Goal: Information Seeking & Learning: Find specific fact

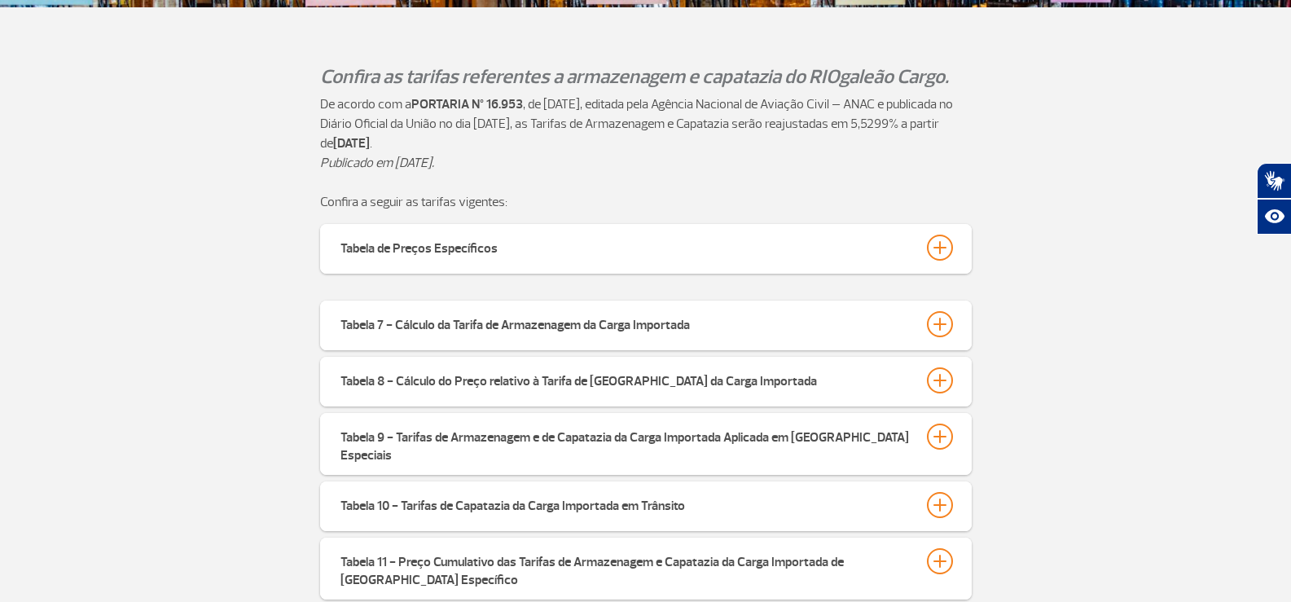
scroll to position [489, 0]
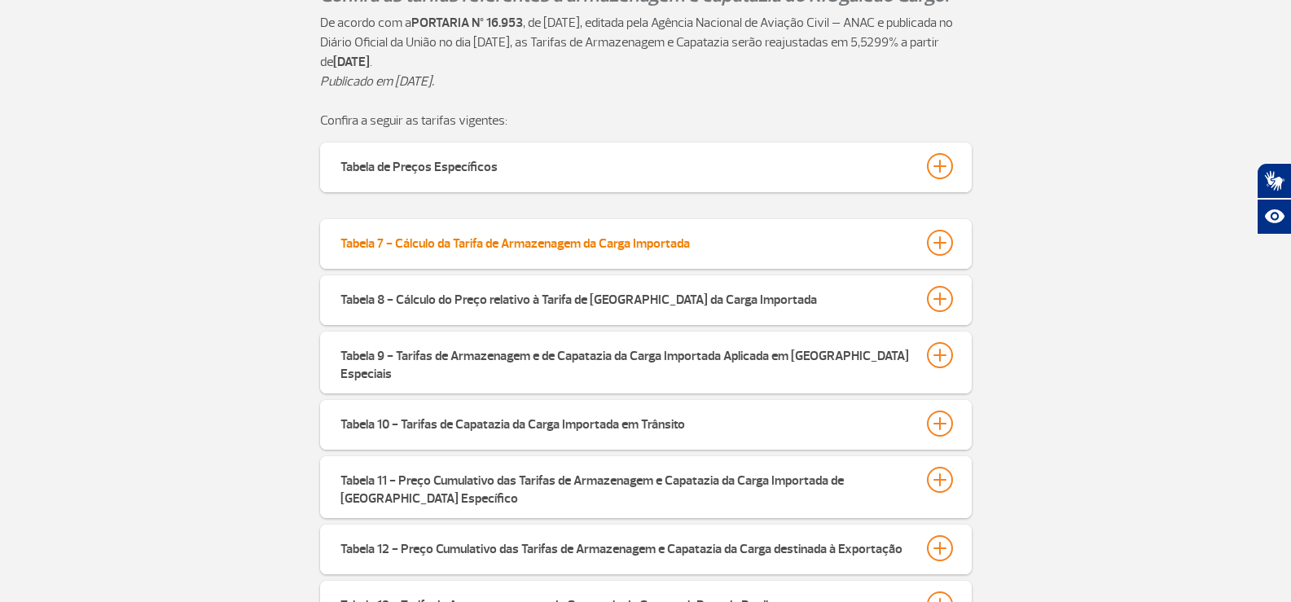
click at [932, 243] on div at bounding box center [940, 243] width 26 height 26
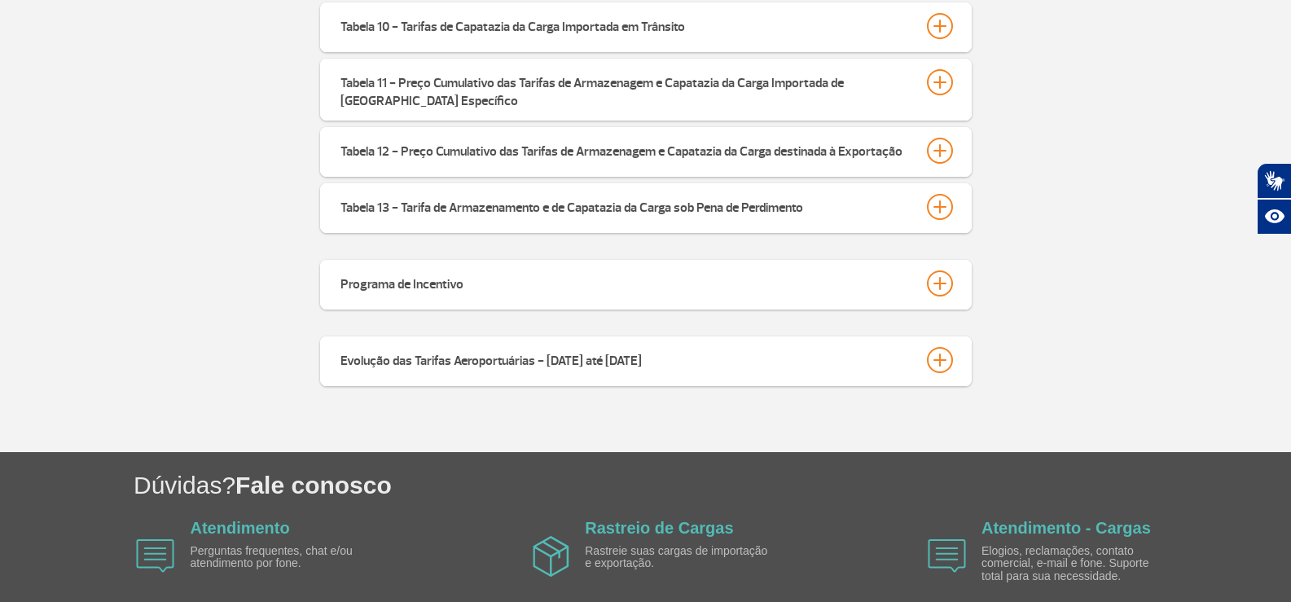
scroll to position [1628, 0]
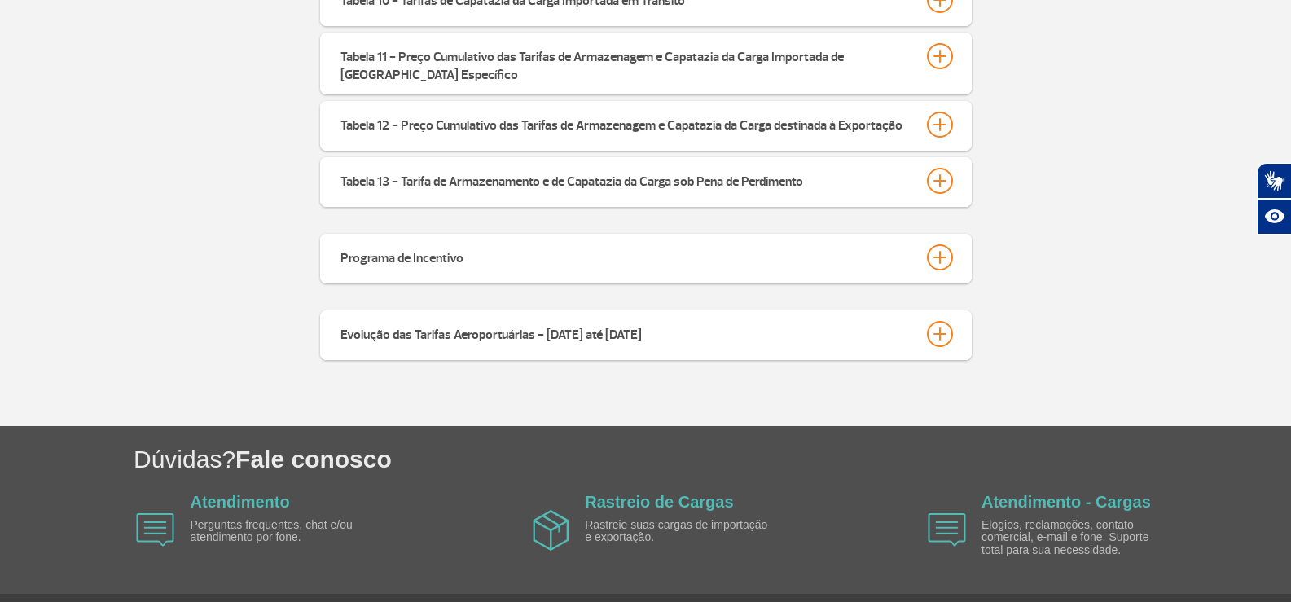
click at [485, 328] on div "Evolução das Tarifas Aeroportuárias - [DATE] até [DATE]" at bounding box center [490, 332] width 301 height 23
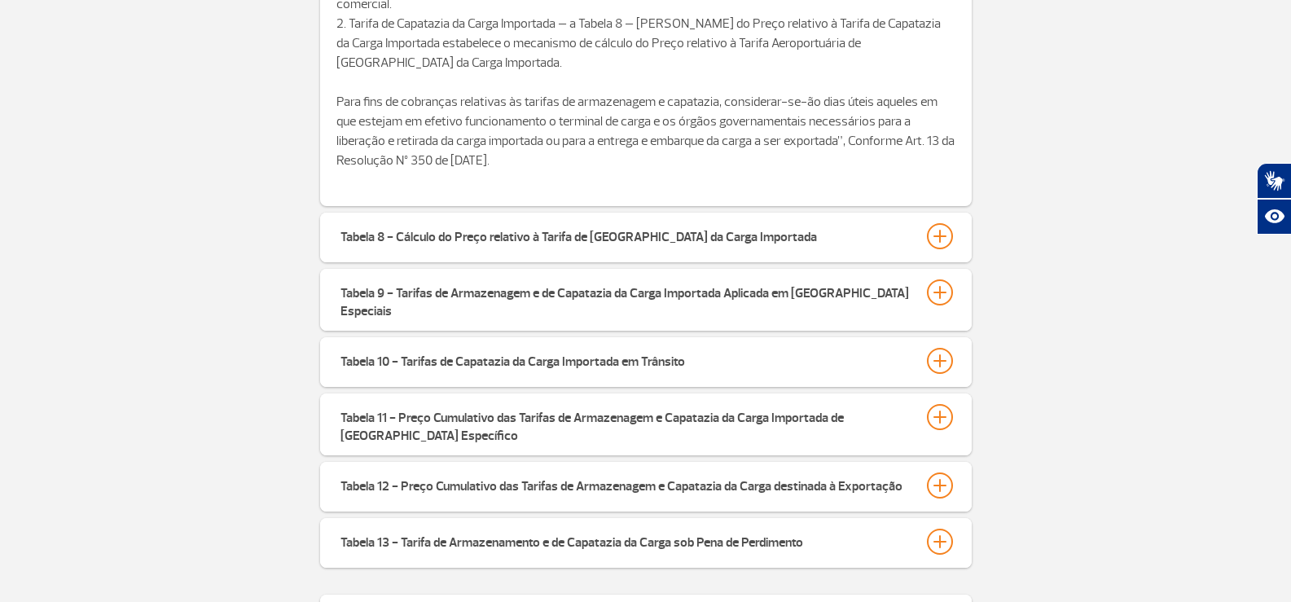
scroll to position [1303, 0]
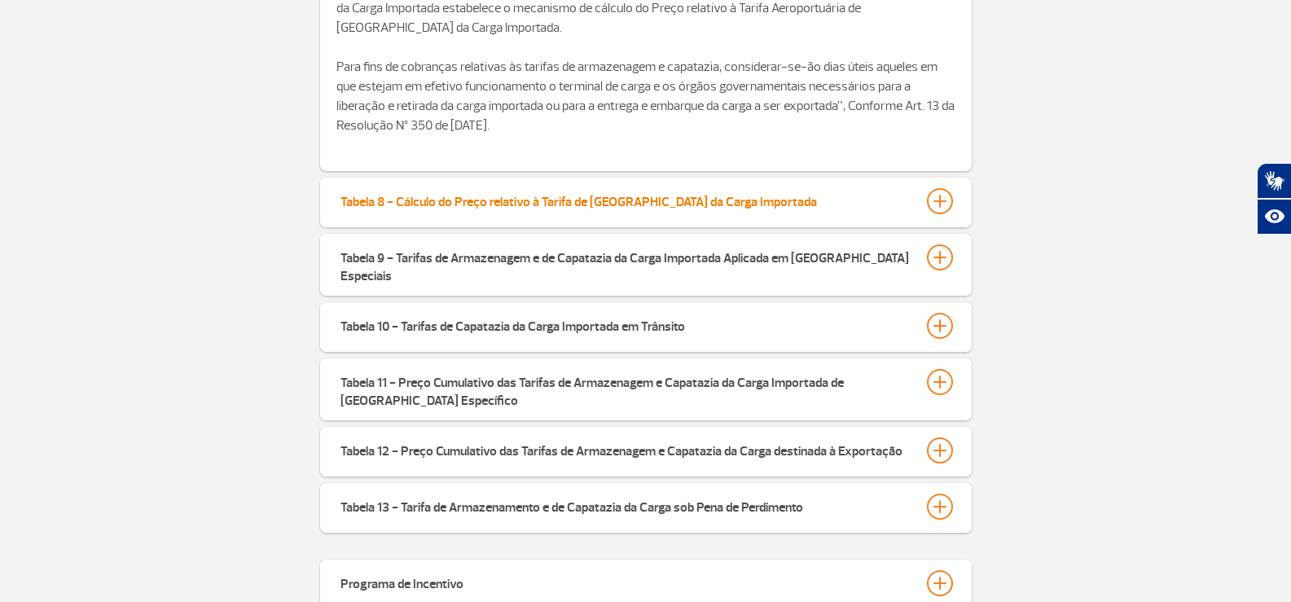
click at [480, 213] on button "Tabela 8 - Cálculo do Preço relativo à Tarifa de [GEOGRAPHIC_DATA] da Carga Imp…" at bounding box center [646, 201] width 612 height 28
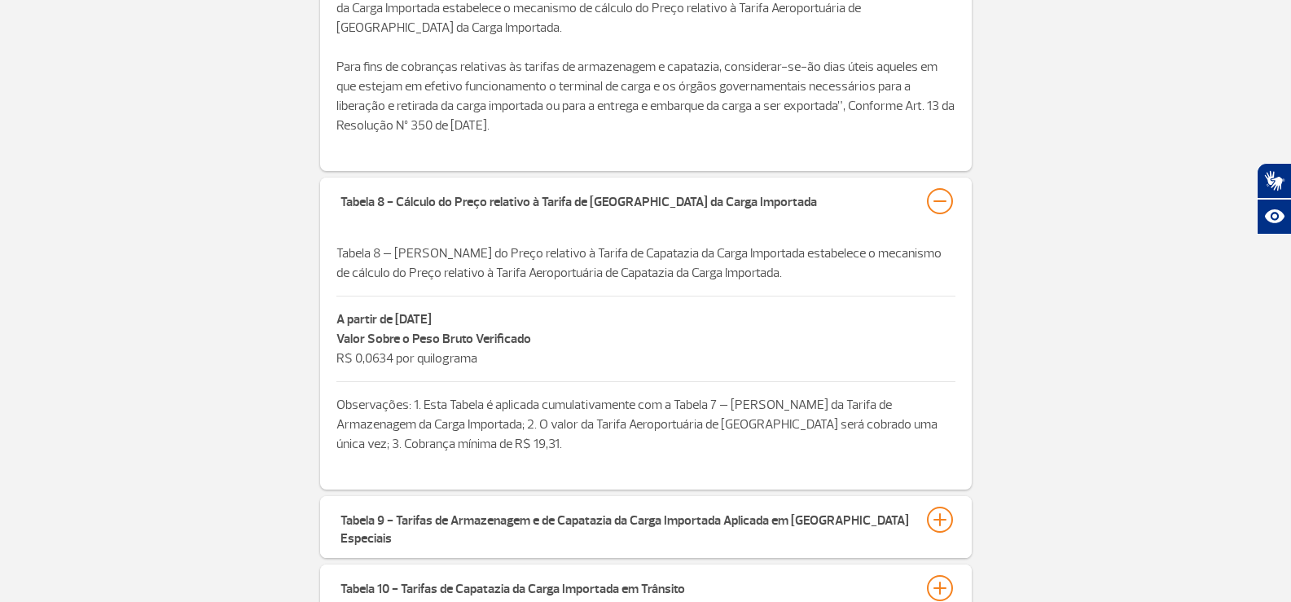
scroll to position [1384, 0]
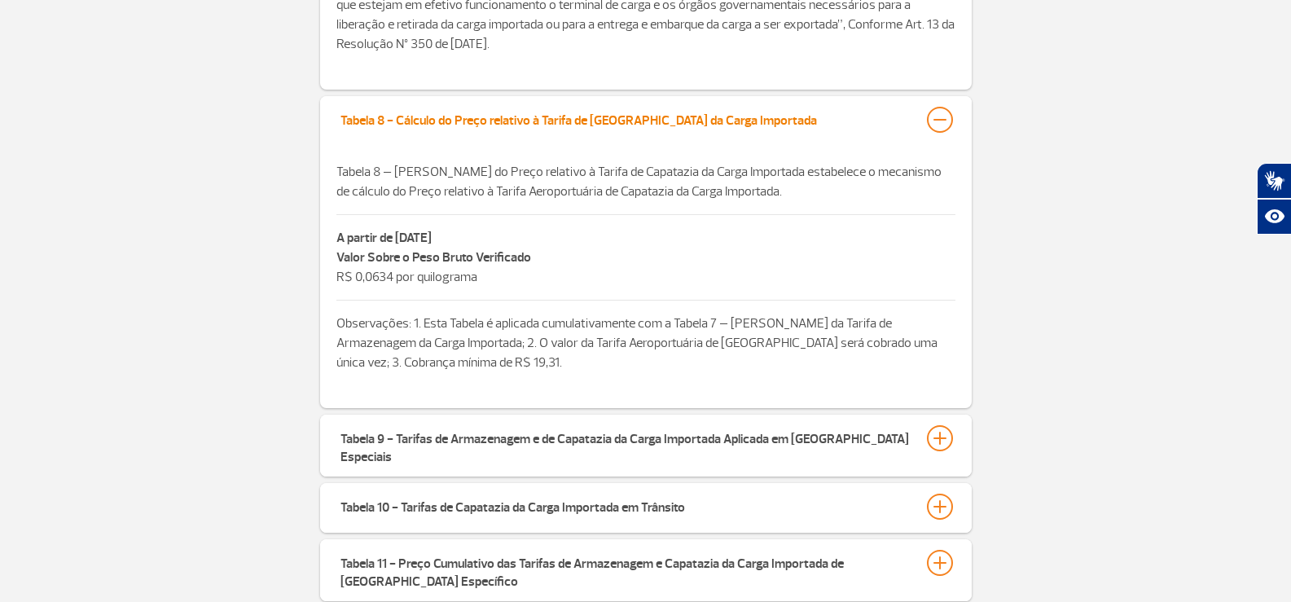
drag, startPoint x: 763, startPoint y: 124, endPoint x: 362, endPoint y: 129, distance: 401.4
click at [359, 125] on button "Tabela 8 - Cálculo do Preço relativo à Tarifa de [GEOGRAPHIC_DATA] da Carga Imp…" at bounding box center [646, 120] width 612 height 28
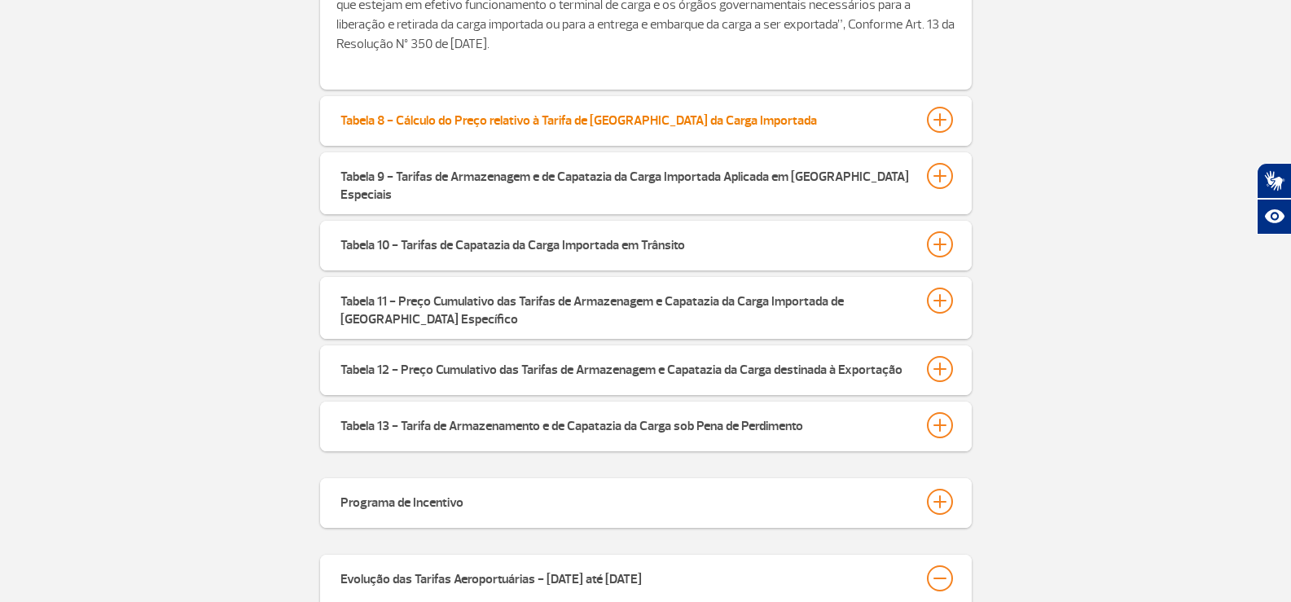
click at [519, 121] on div "Tabela 8 - Cálculo do Preço relativo à Tarifa de [GEOGRAPHIC_DATA] da Carga Imp…" at bounding box center [578, 118] width 476 height 23
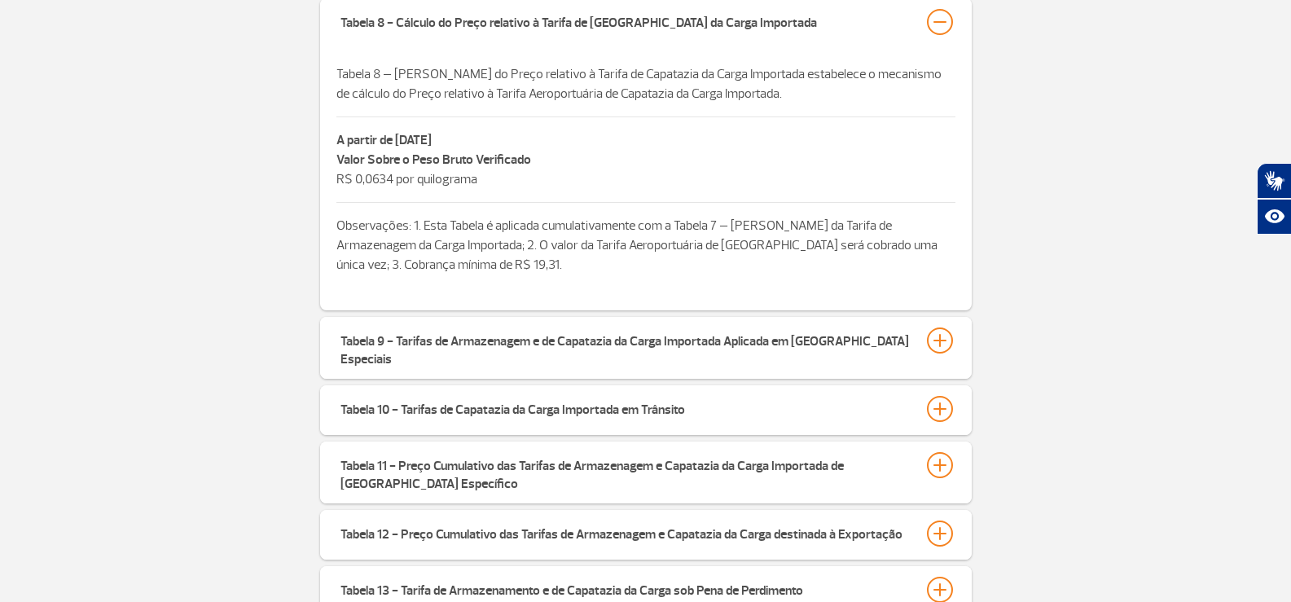
scroll to position [1547, 0]
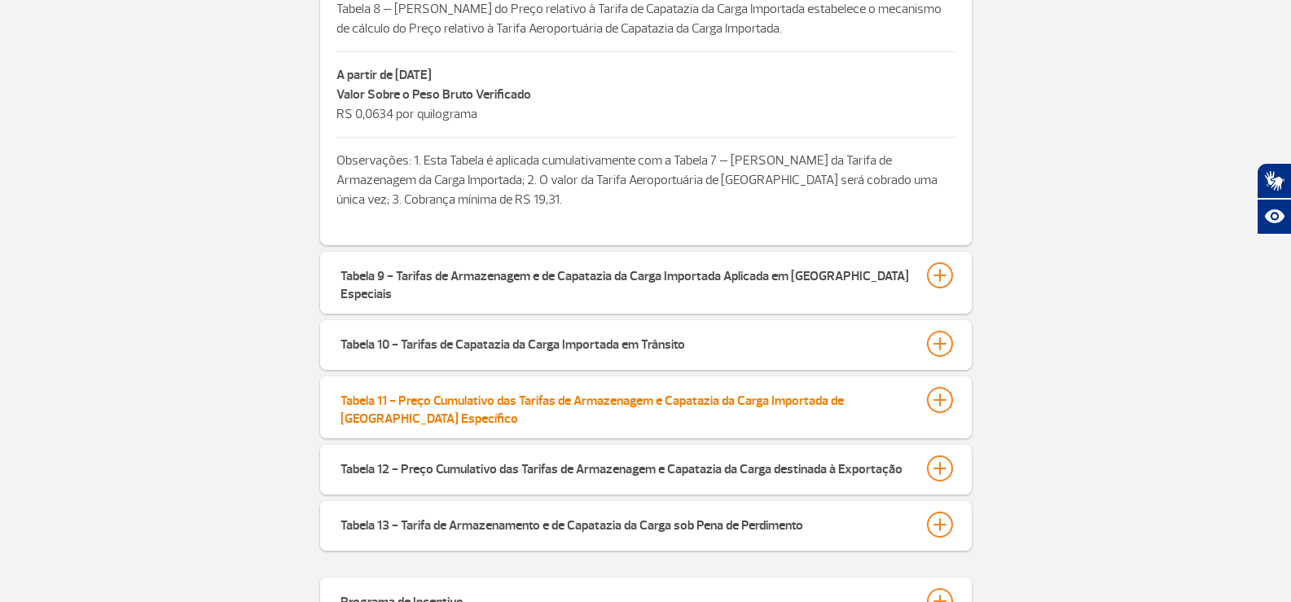
click at [427, 400] on div "Tabela 11 - Preço Cumulativo das Tarifas de Armazenagem e Capatazia da Carga Im…" at bounding box center [625, 407] width 570 height 41
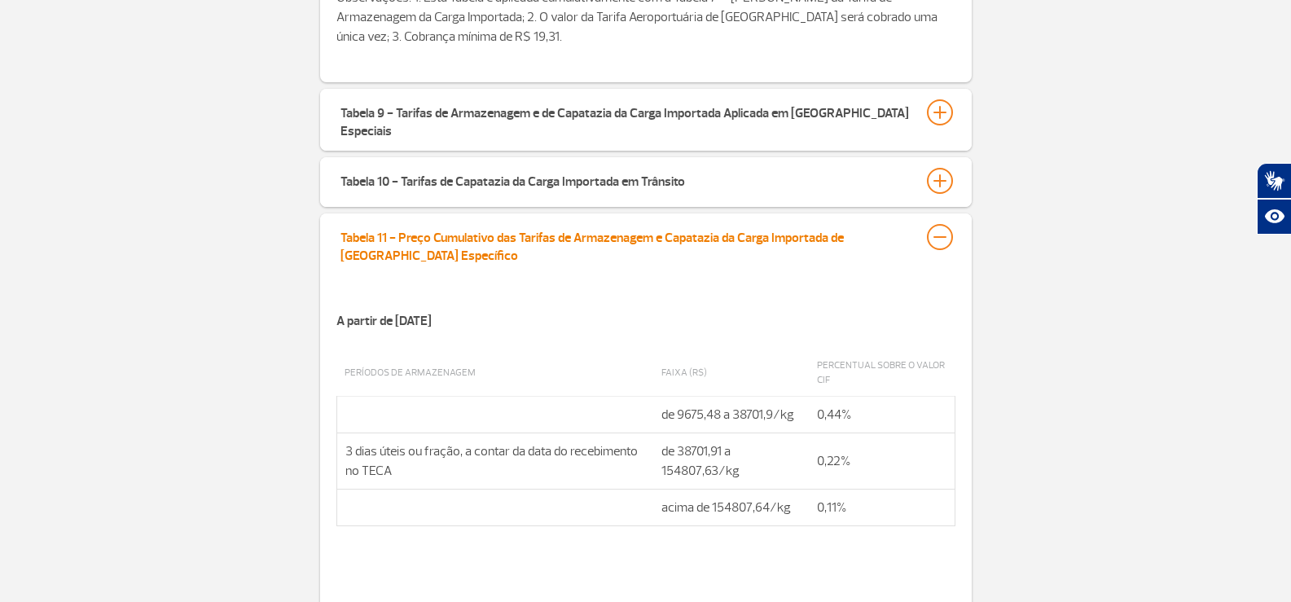
scroll to position [1873, 0]
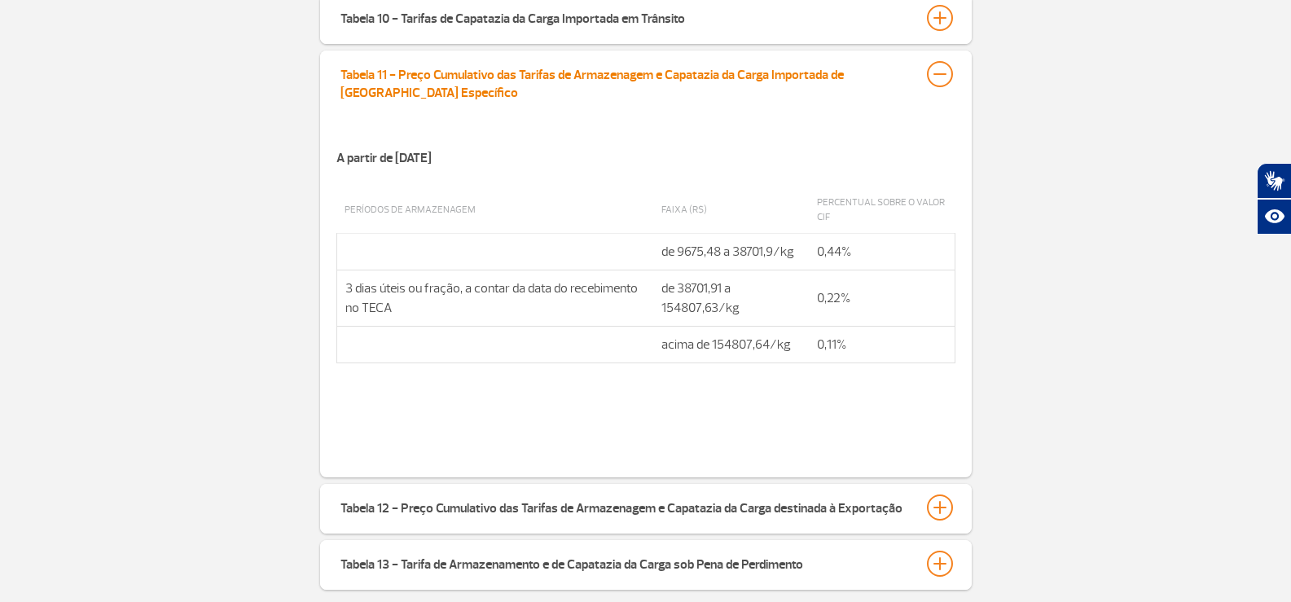
drag, startPoint x: 402, startPoint y: 79, endPoint x: 382, endPoint y: 78, distance: 20.4
click at [382, 78] on div "Tabela 11 - Preço Cumulativo das Tarifas de Armazenagem e Capatazia da Carga Im…" at bounding box center [625, 81] width 570 height 41
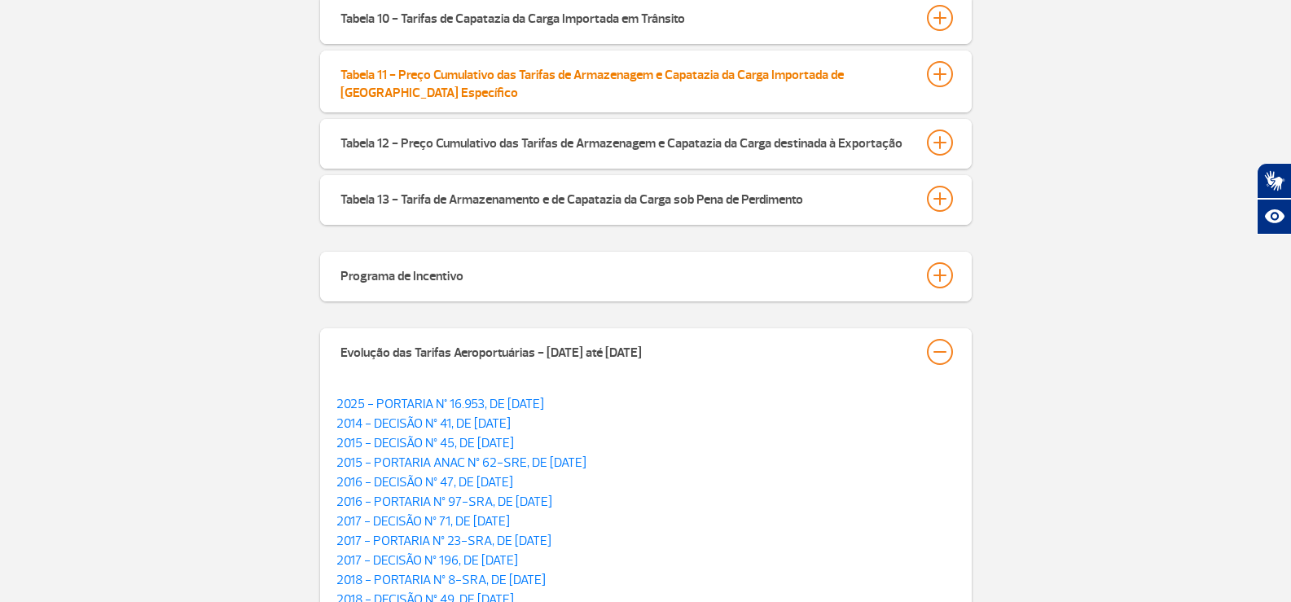
drag, startPoint x: 401, startPoint y: 85, endPoint x: 342, endPoint y: 62, distance: 63.2
click at [342, 62] on div "Tabela 11 - Preço Cumulativo das Tarifas de Armazenagem e Capatazia da Carga Im…" at bounding box center [625, 81] width 570 height 41
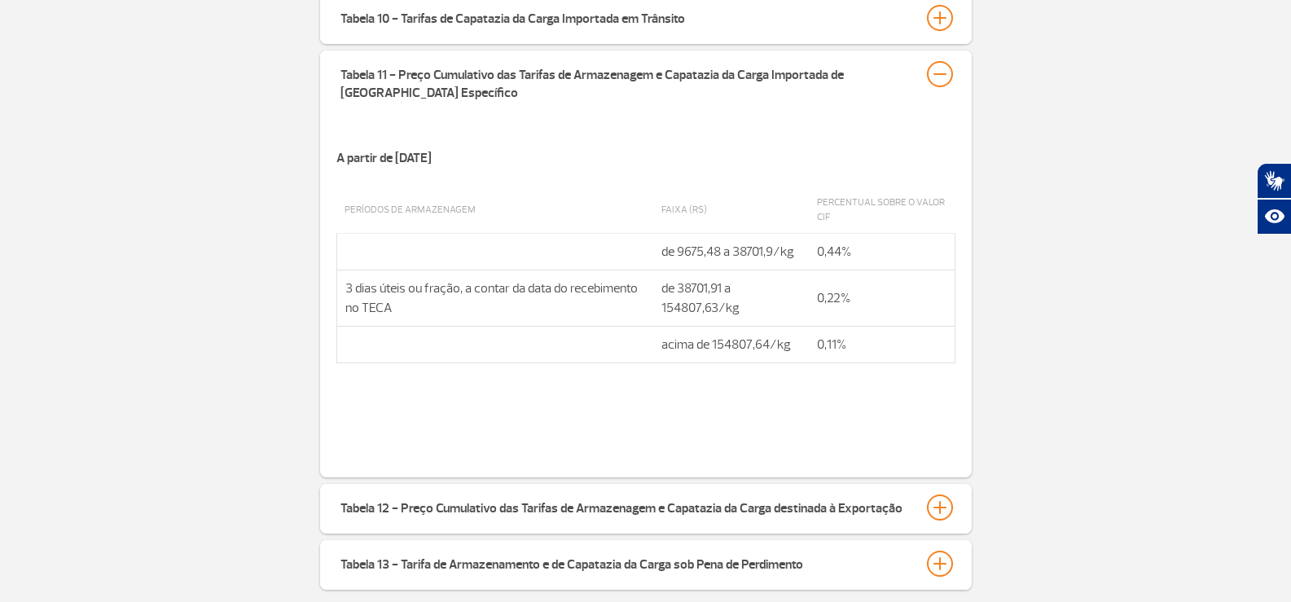
drag, startPoint x: 334, startPoint y: 63, endPoint x: 404, endPoint y: 92, distance: 75.9
click at [404, 92] on div "Tabela 11 - Preço Cumulativo das Tarifas de Armazenagem e Capatazia da Carga Im…" at bounding box center [645, 81] width 651 height 62
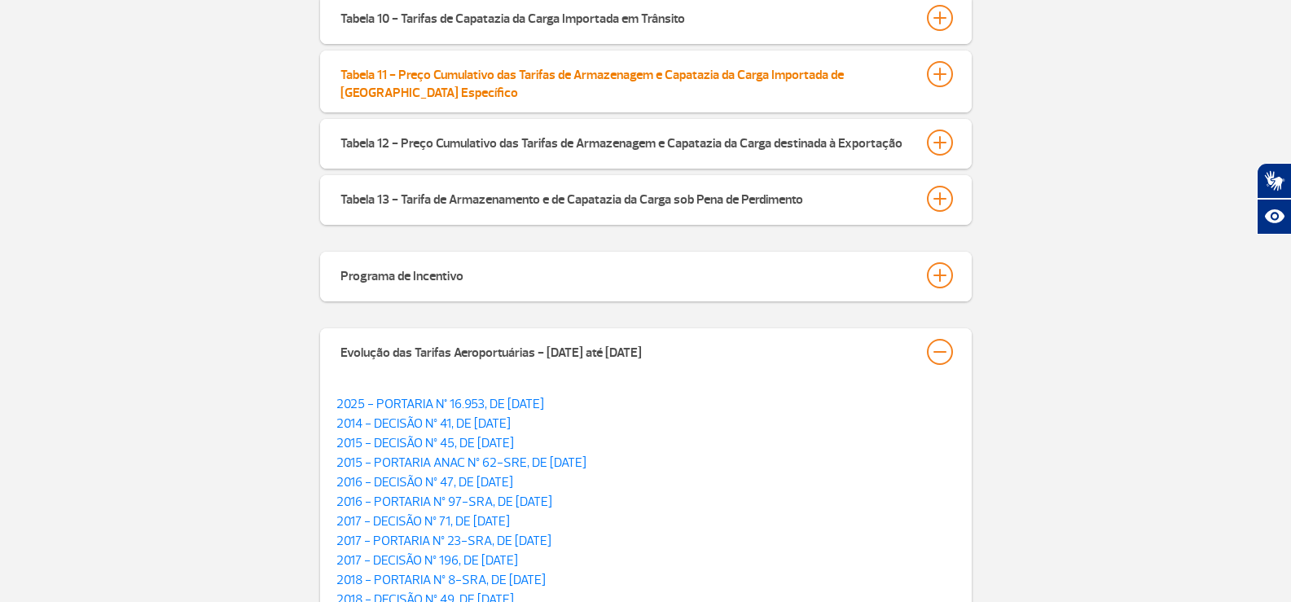
drag, startPoint x: 447, startPoint y: 74, endPoint x: 436, endPoint y: 77, distance: 11.7
click at [447, 74] on div "Tabela 11 - Preço Cumulativo das Tarifas de Armazenagem e Capatazia da Carga Im…" at bounding box center [625, 81] width 570 height 41
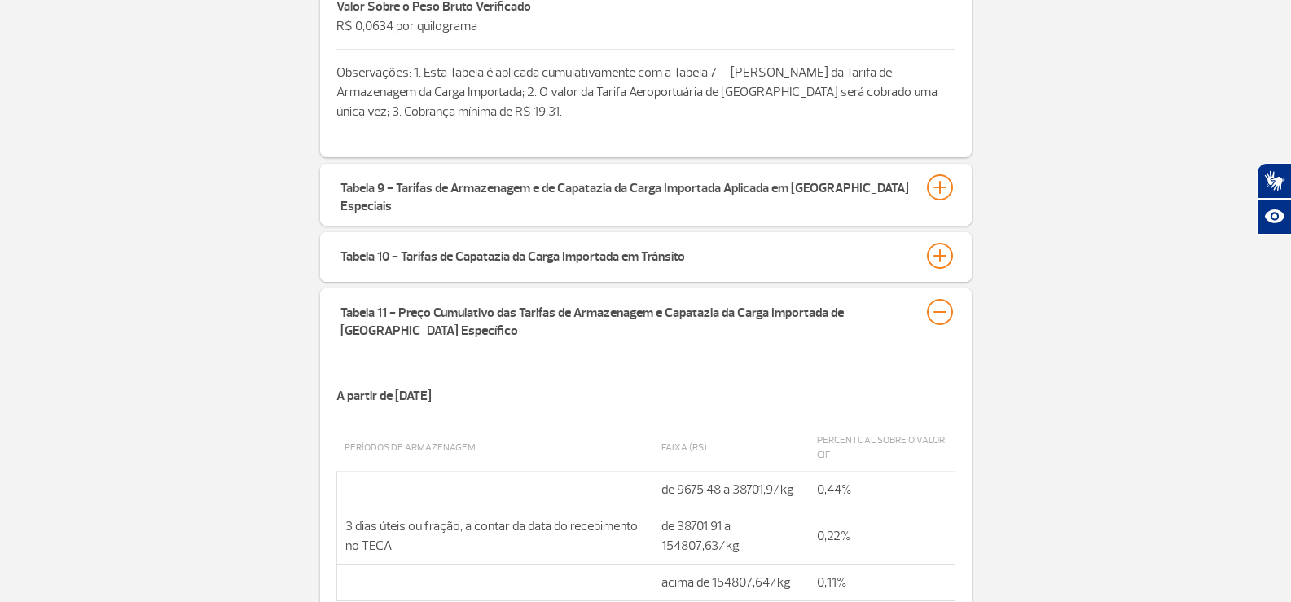
scroll to position [1628, 0]
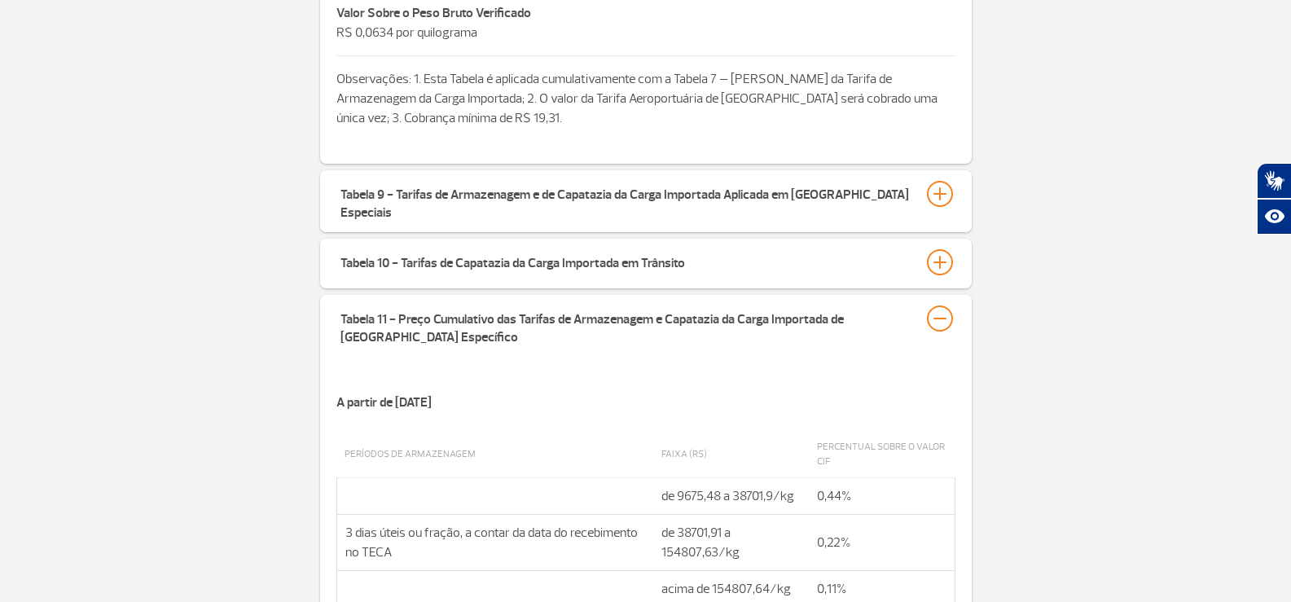
click at [415, 264] on div "Tabela 10 - Tarifas de Capatazia da Carga Importada em Trânsito" at bounding box center [645, 264] width 651 height 50
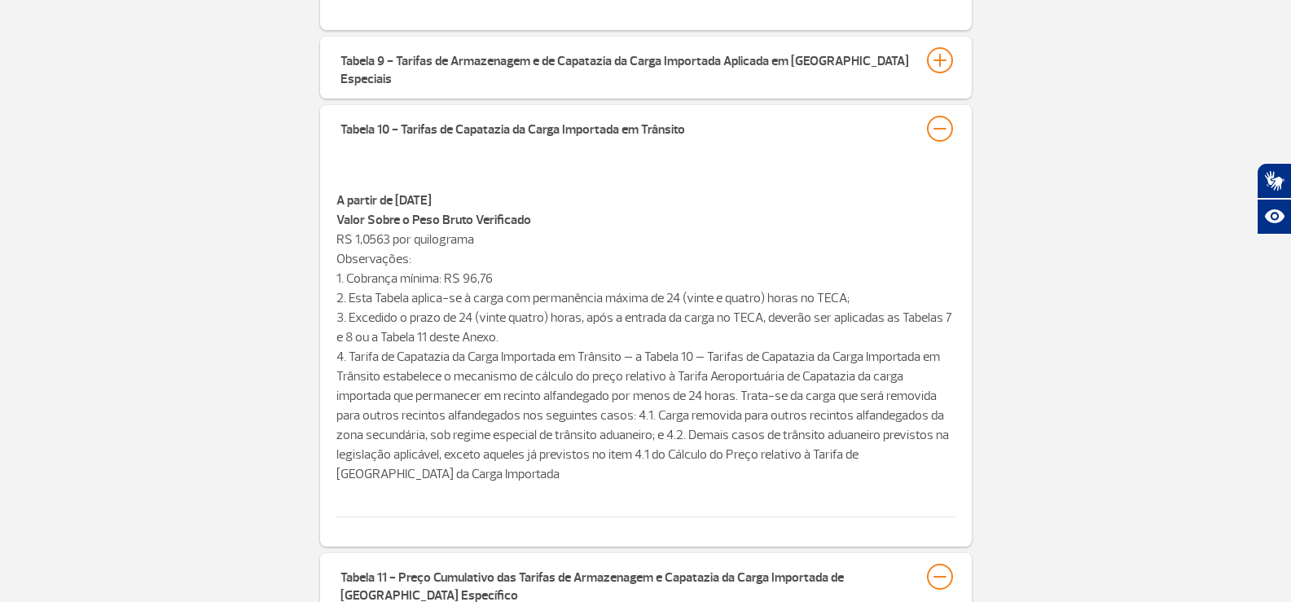
scroll to position [1791, 0]
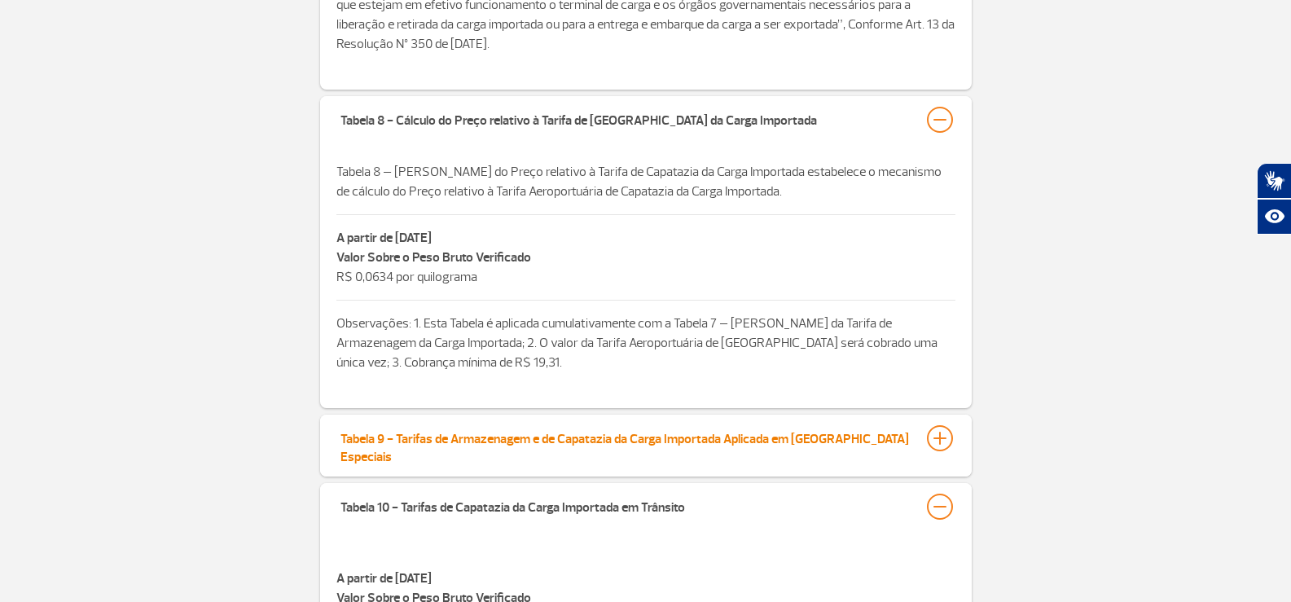
click at [499, 434] on div "Tabela 9 - Tarifas de Armazenagem e de Capatazia da Carga Importada Aplicada em…" at bounding box center [625, 445] width 570 height 41
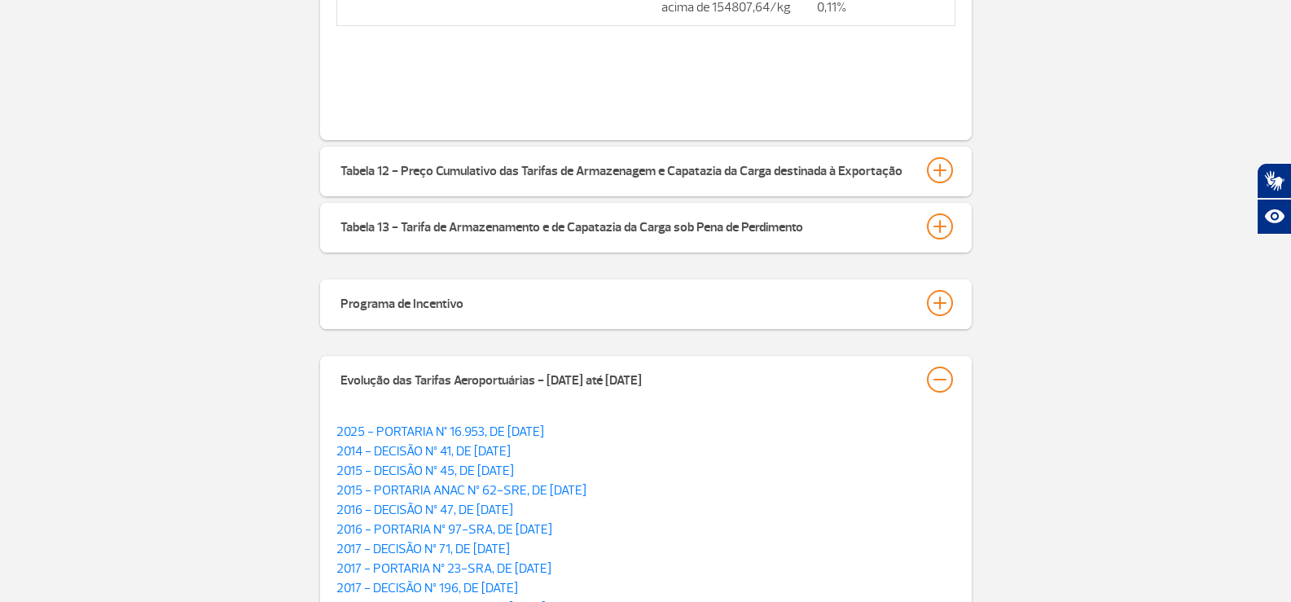
scroll to position [2929, 0]
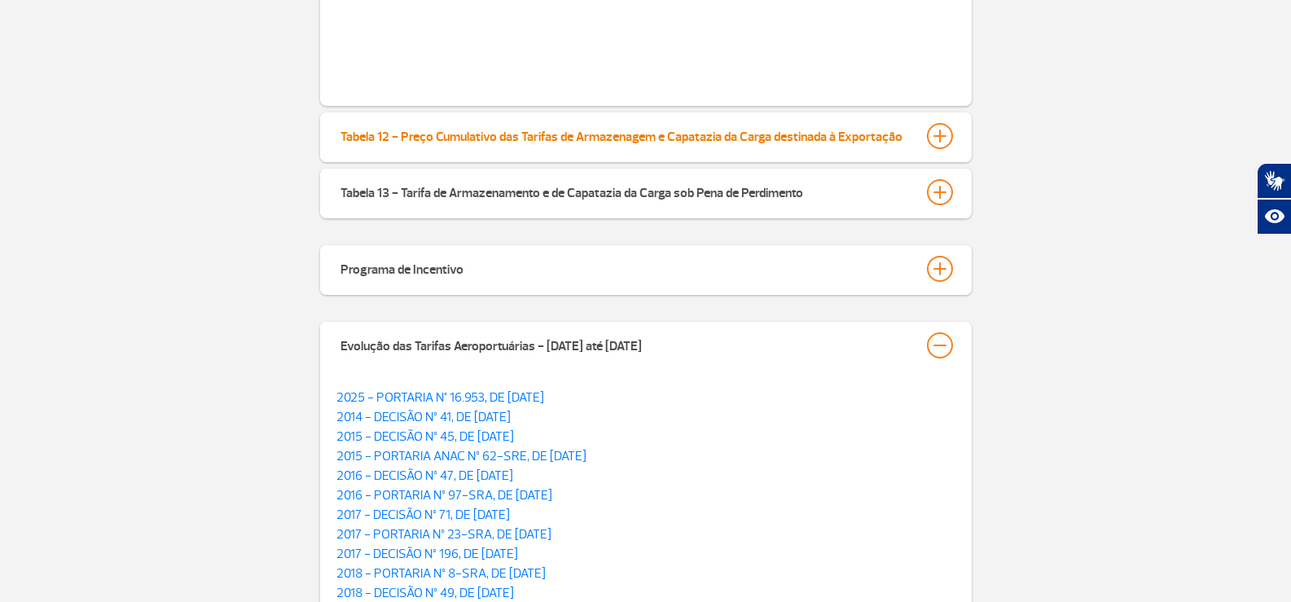
click at [473, 126] on div "Tabela 12 - Preço Cumulativo das Tarifas de Armazenagem e Capatazia da Carga de…" at bounding box center [621, 134] width 562 height 23
